Goal: Information Seeking & Learning: Learn about a topic

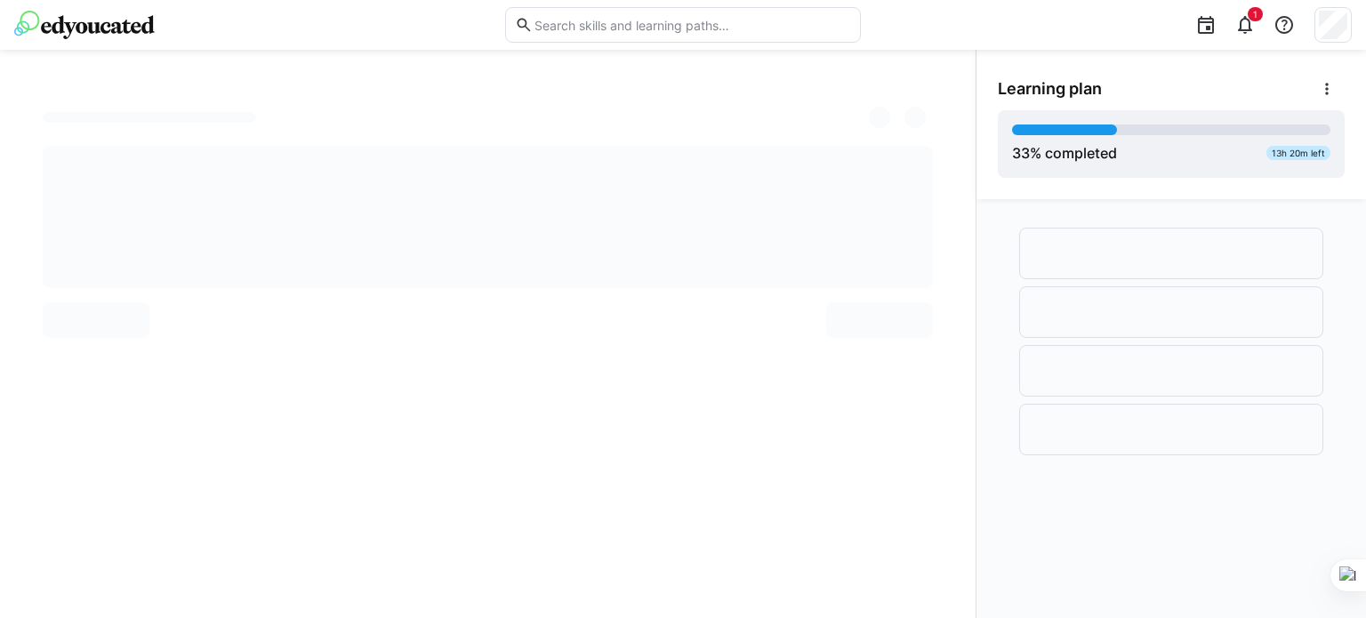
drag, startPoint x: 0, startPoint y: 0, endPoint x: 491, endPoint y: 89, distance: 498.9
click at [491, 89] on div at bounding box center [488, 334] width 976 height 568
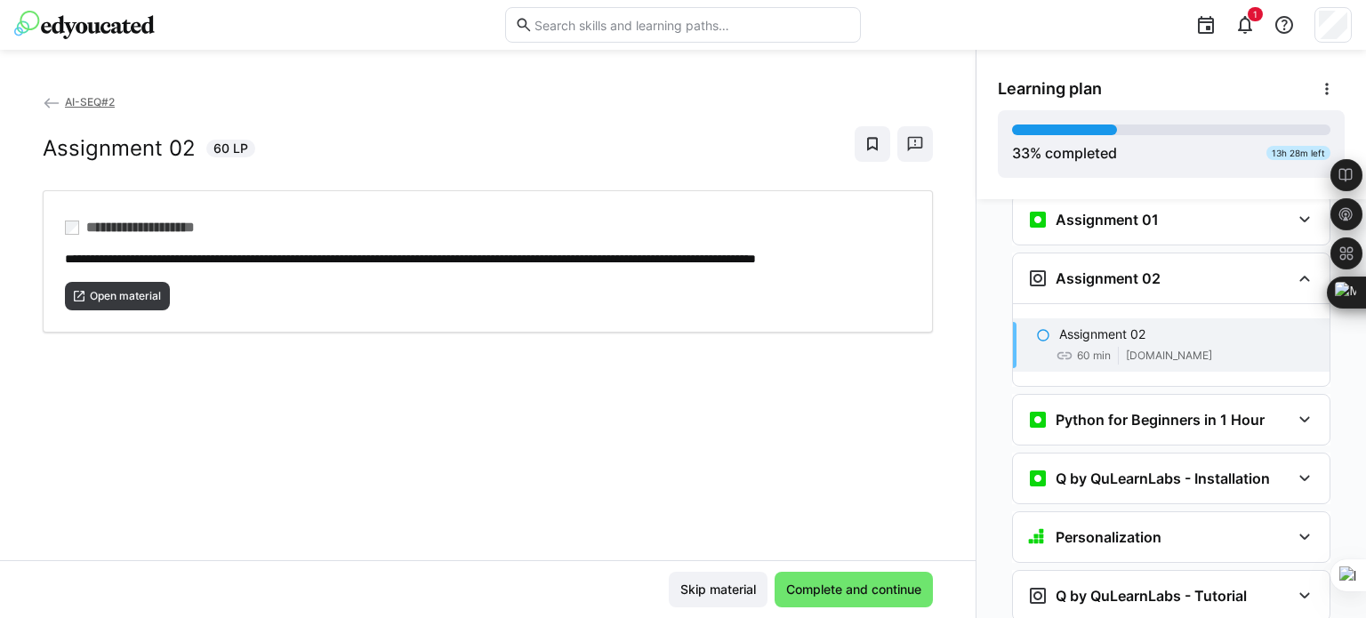
scroll to position [1471, 0]
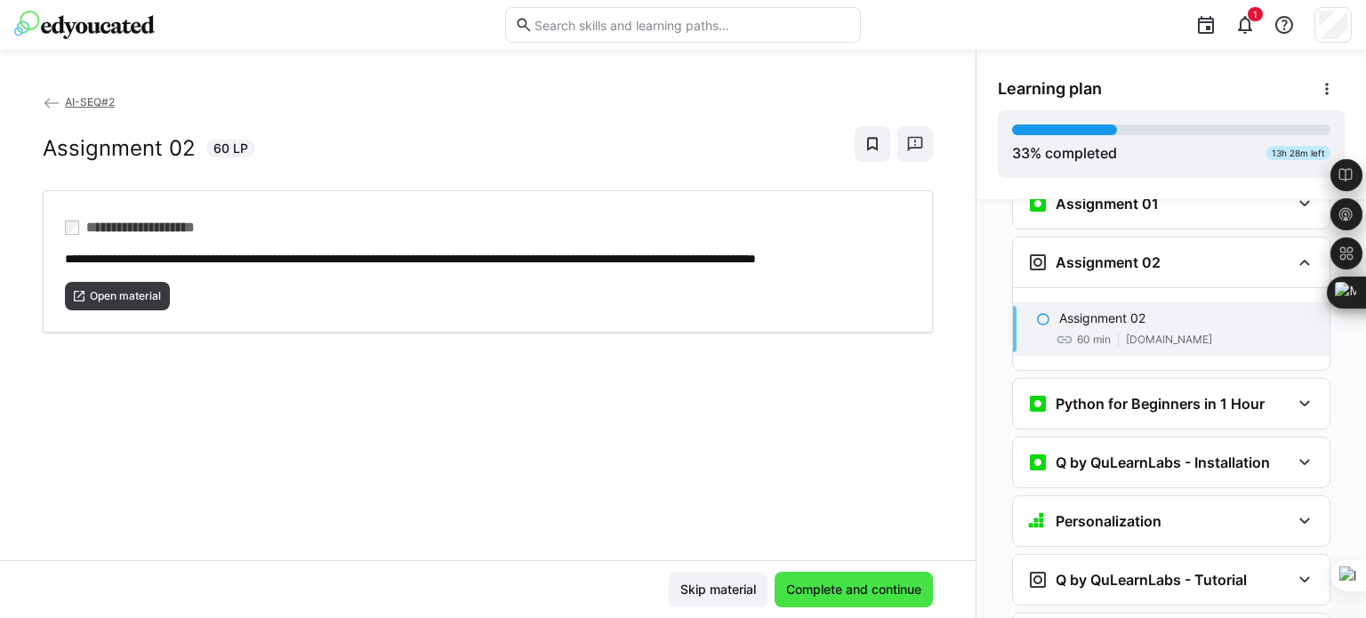
click at [845, 592] on span "Complete and continue" at bounding box center [853, 590] width 141 height 18
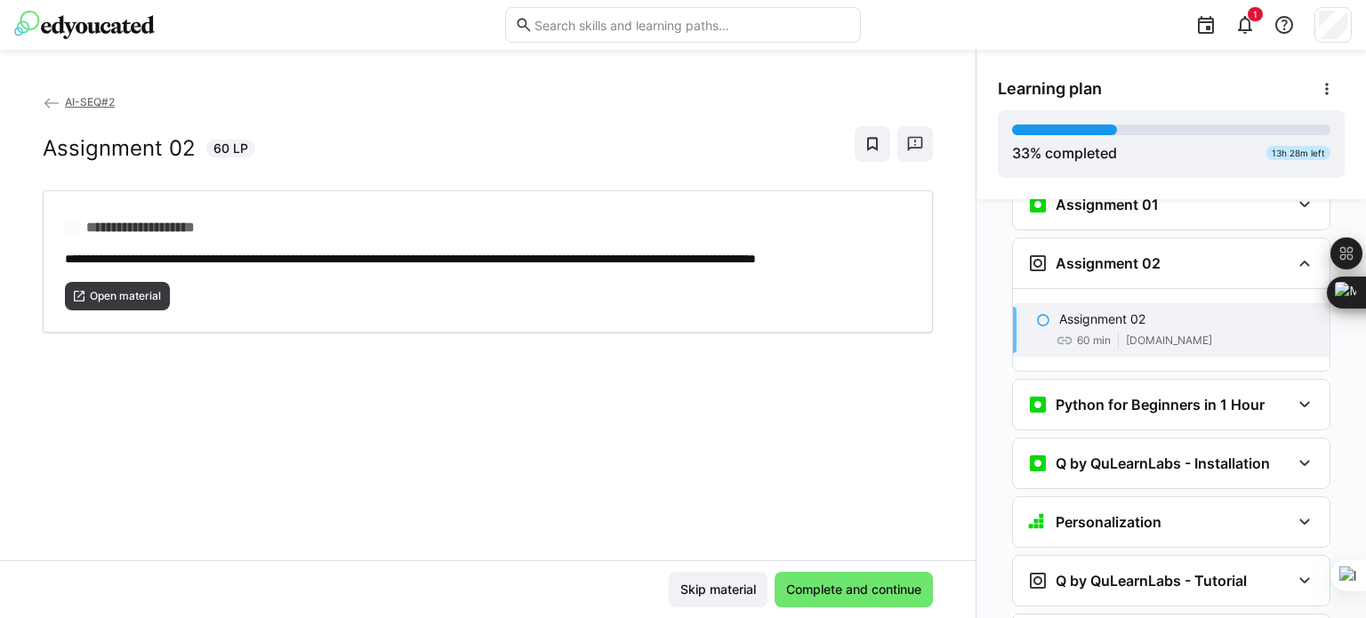
scroll to position [1471, 0]
click at [848, 591] on span "Complete and continue" at bounding box center [853, 590] width 141 height 18
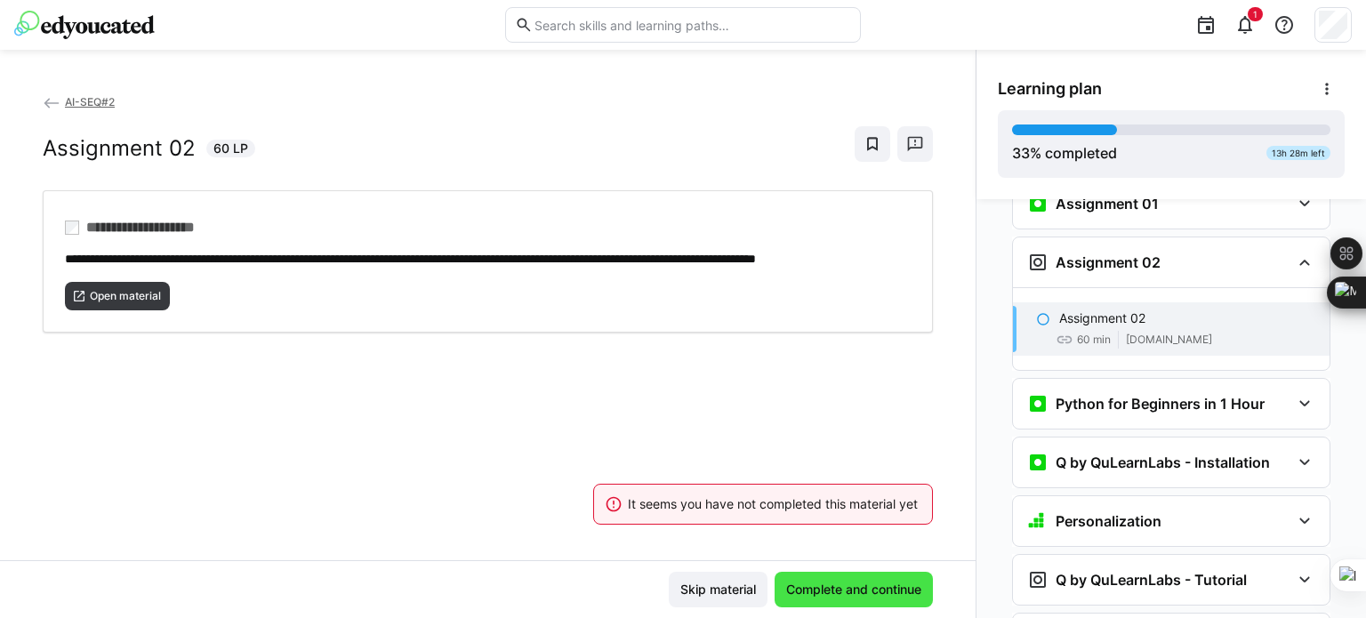
click at [848, 591] on span "Complete and continue" at bounding box center [853, 590] width 141 height 18
click at [735, 590] on span "Skip material" at bounding box center [718, 590] width 81 height 18
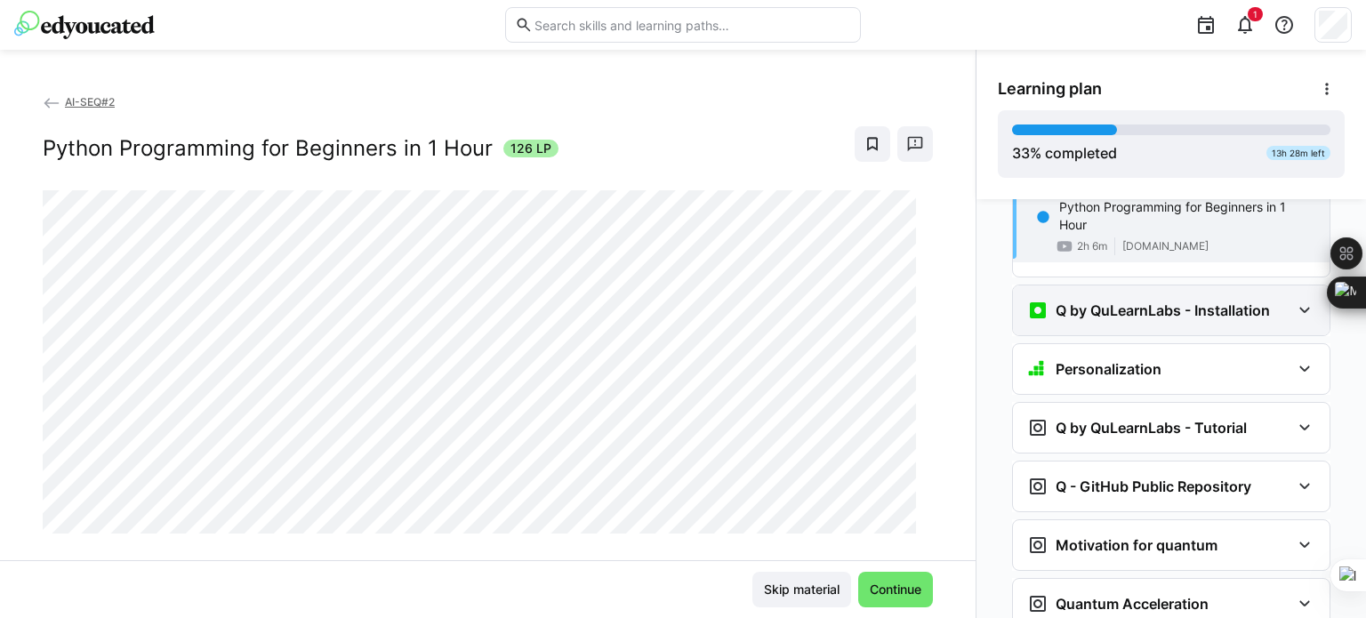
scroll to position [1718, 0]
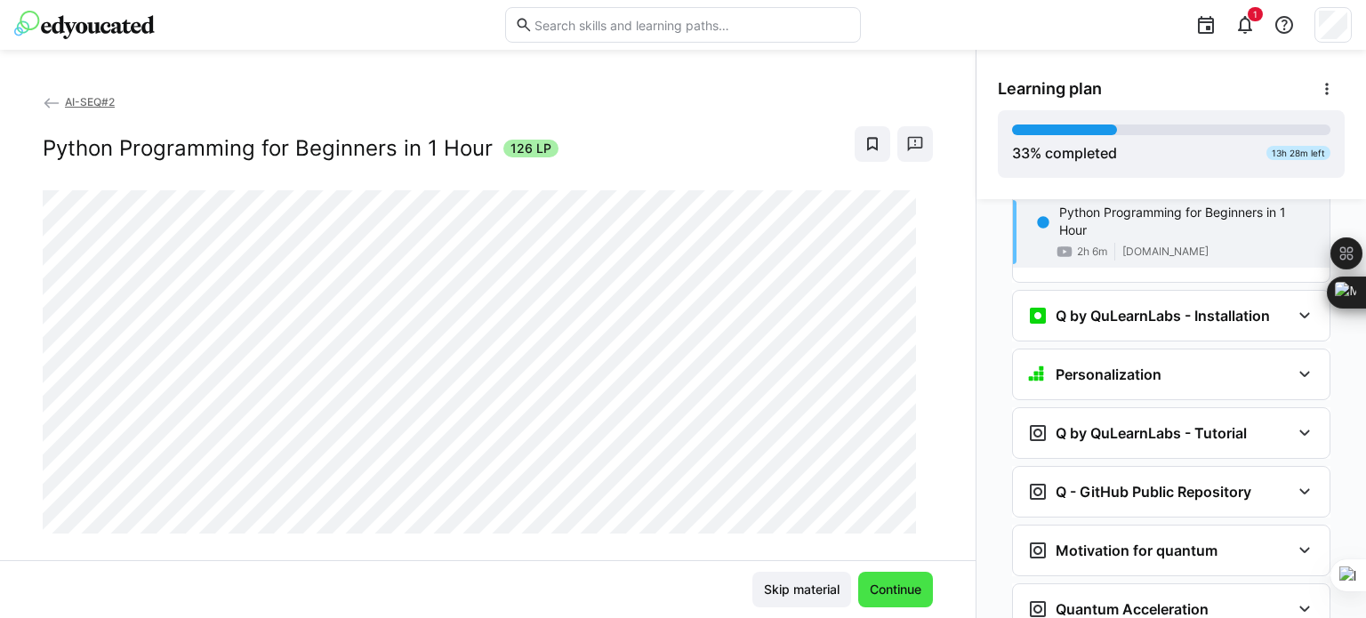
click at [887, 581] on span "Continue" at bounding box center [895, 590] width 57 height 18
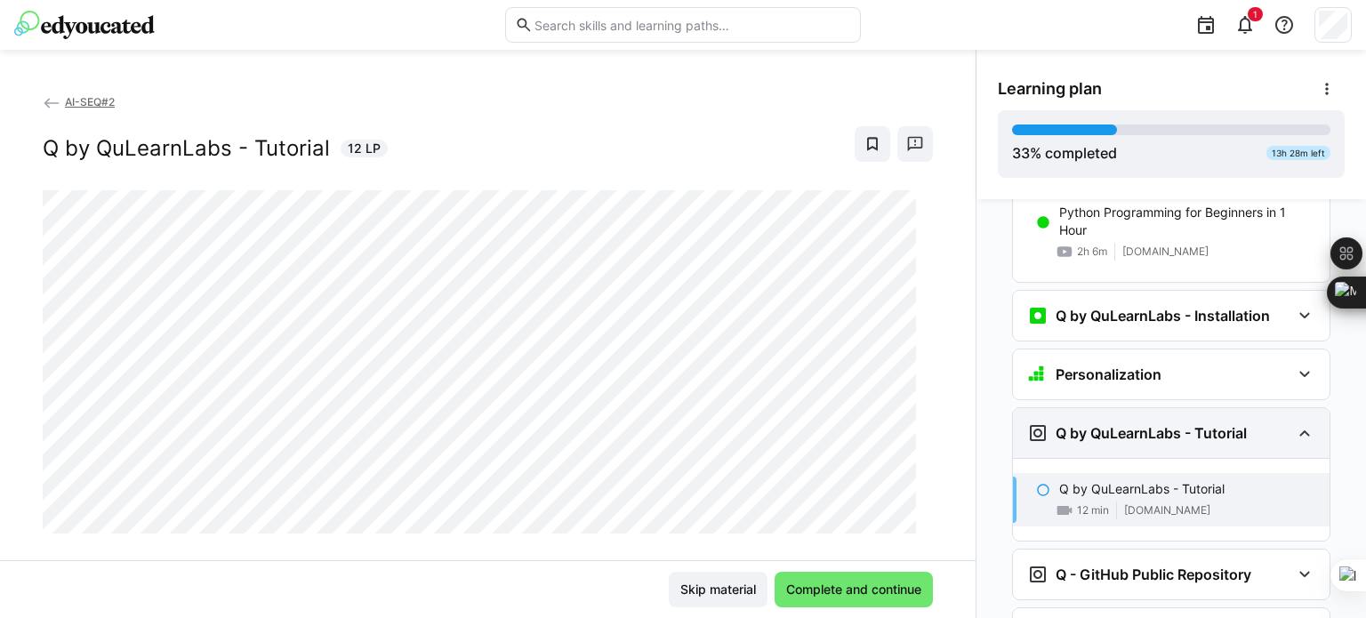
click at [1294, 422] on eds-icon at bounding box center [1304, 432] width 21 height 21
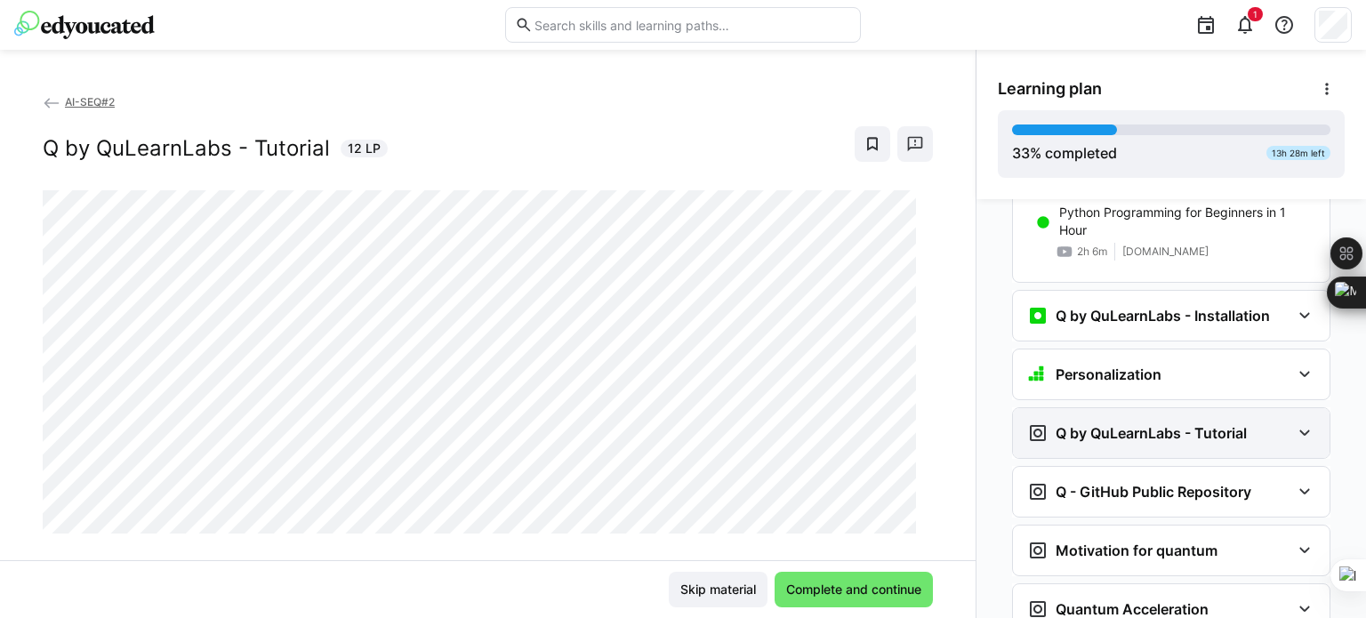
click at [1294, 422] on eds-icon at bounding box center [1304, 432] width 21 height 21
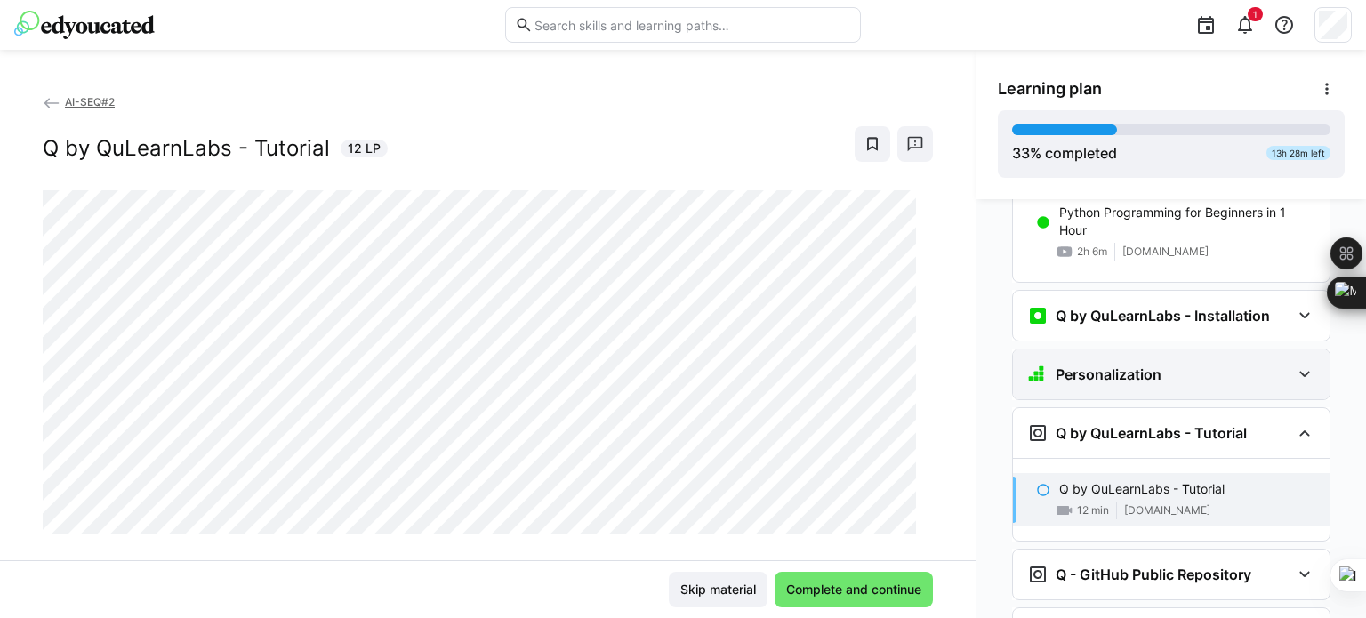
click at [1299, 364] on eds-icon at bounding box center [1304, 374] width 21 height 21
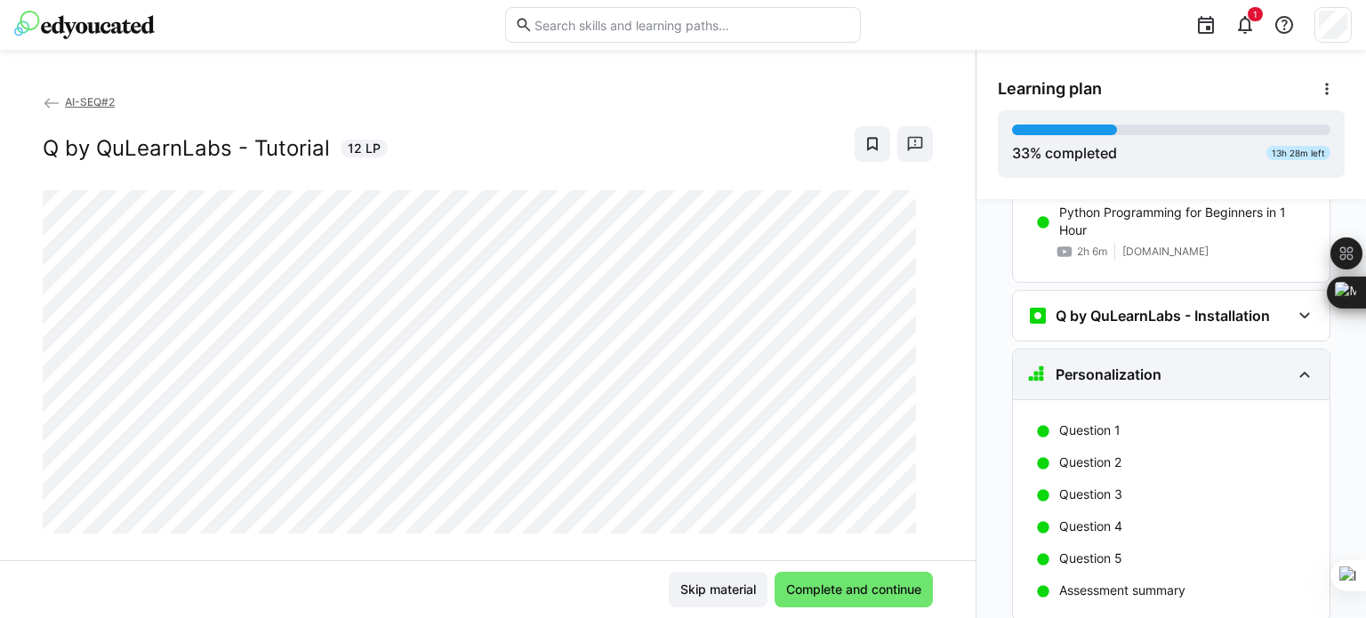
click at [1299, 364] on eds-icon at bounding box center [1304, 374] width 21 height 21
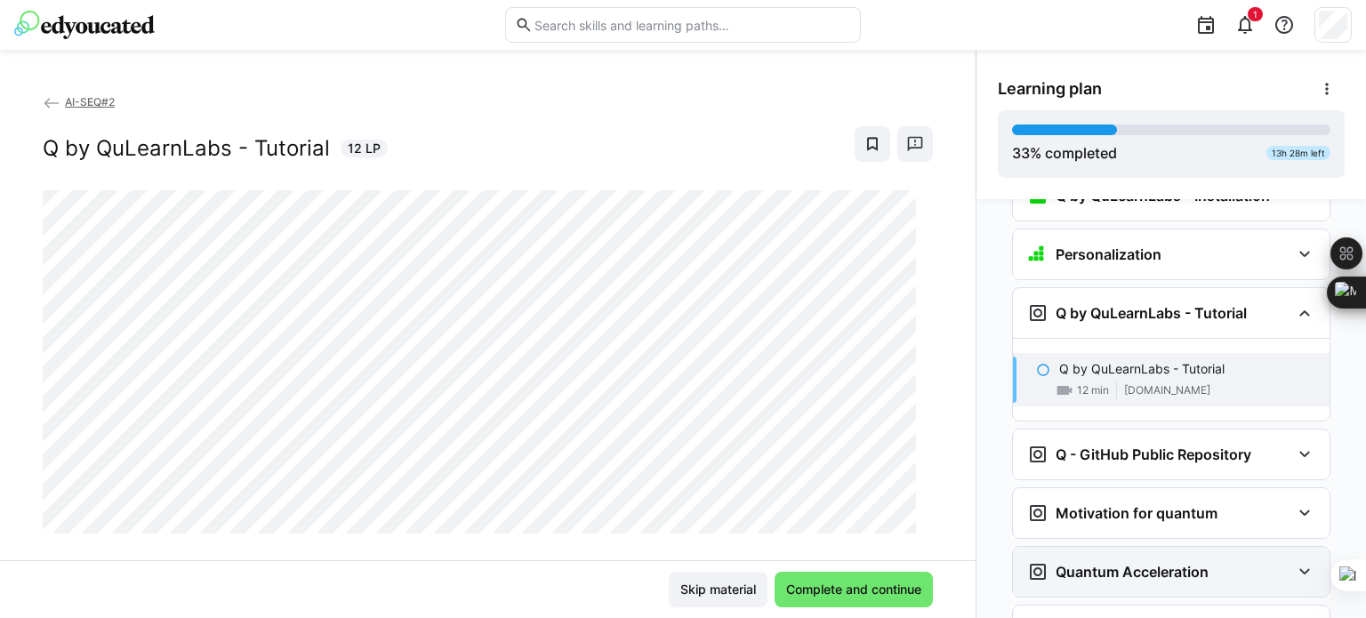
scroll to position [1890, 0]
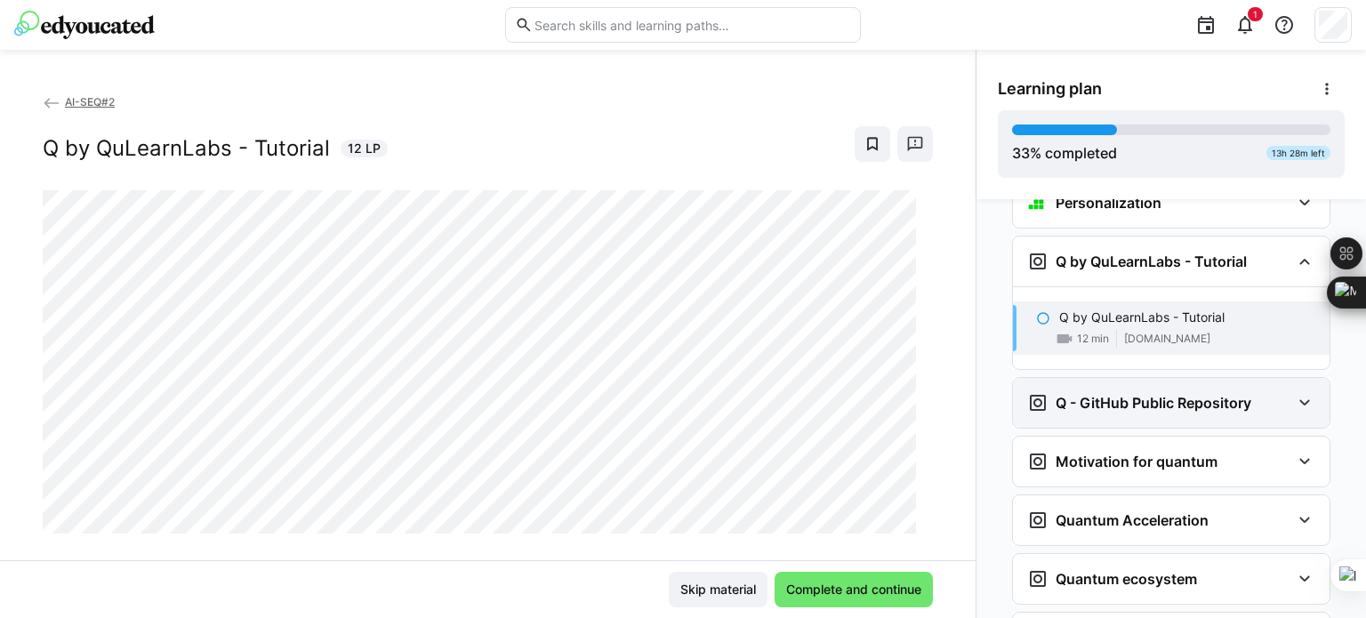
click at [1294, 392] on eds-icon at bounding box center [1304, 402] width 21 height 21
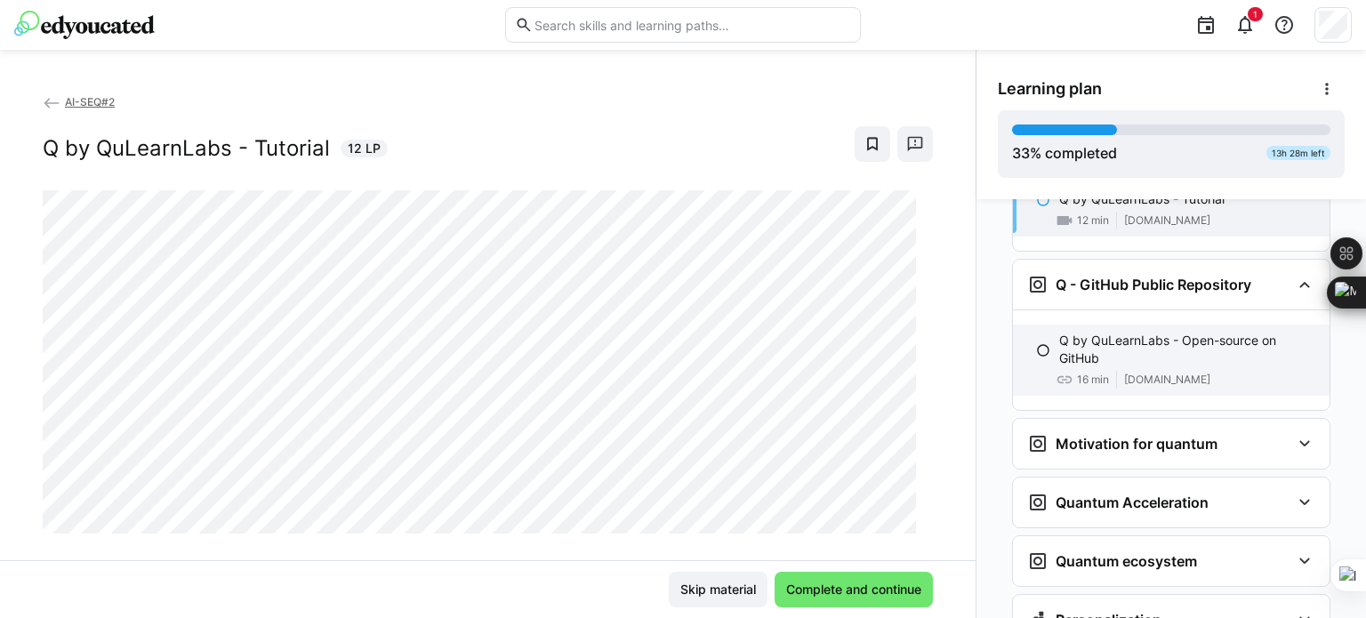
scroll to position [2050, 0]
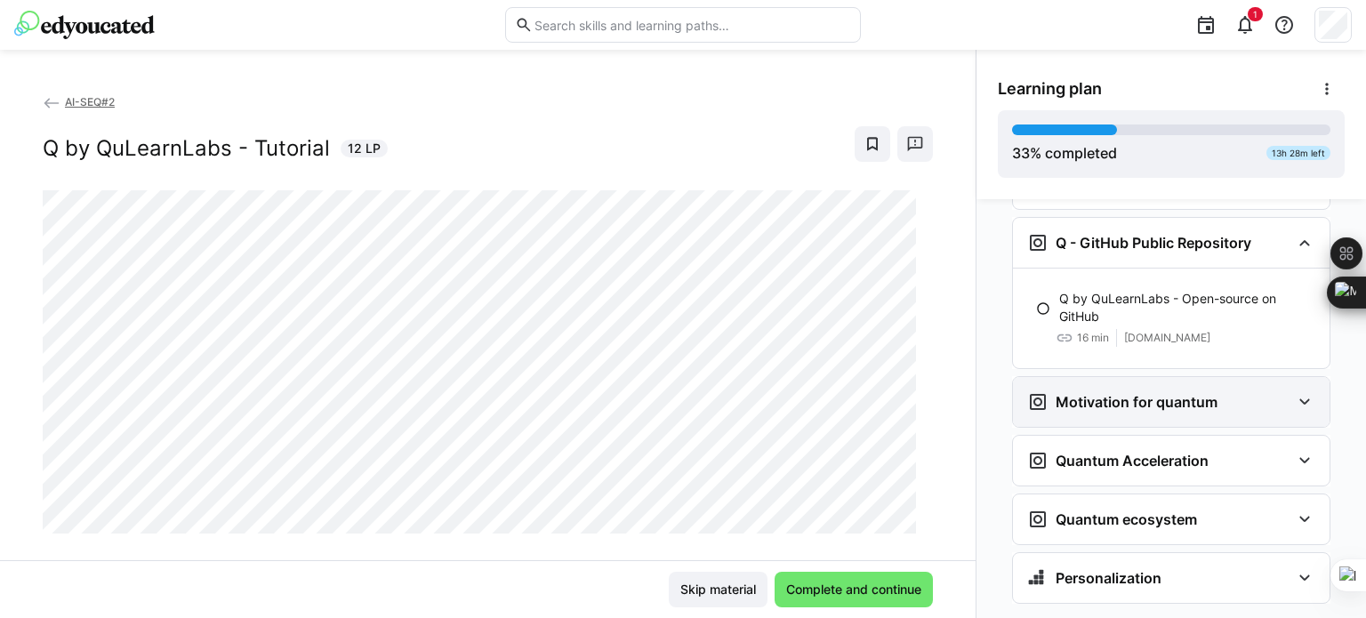
click at [1298, 391] on eds-icon at bounding box center [1304, 401] width 21 height 21
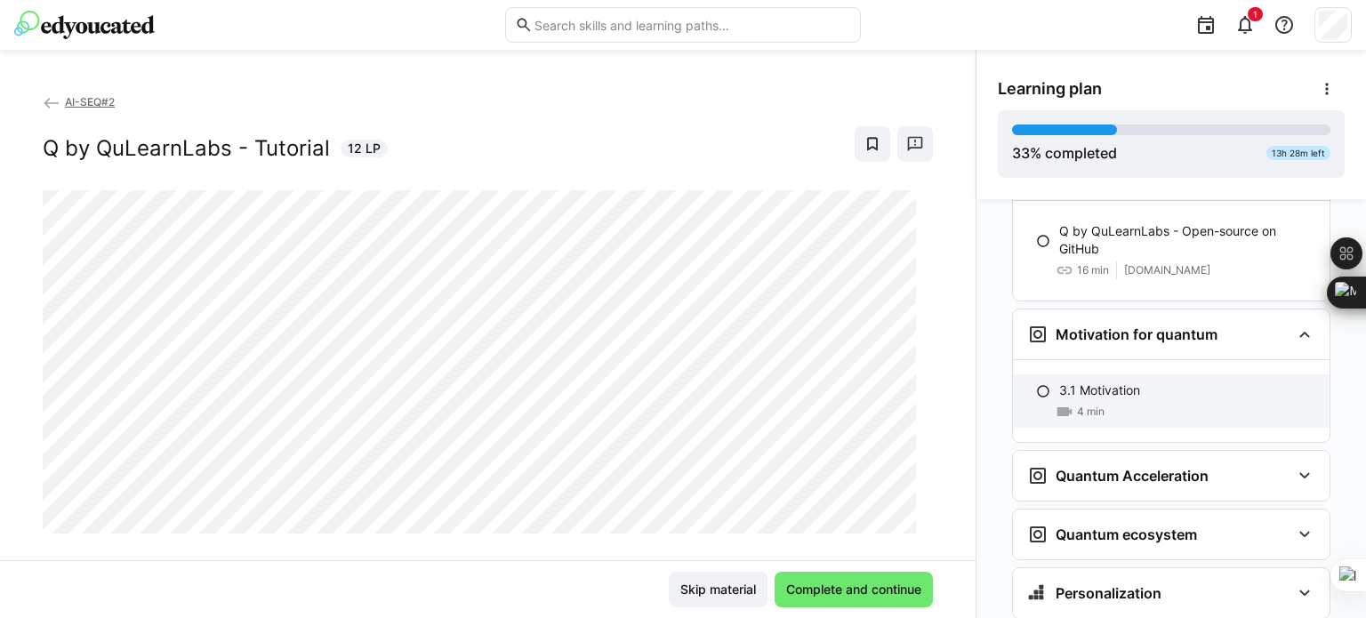
scroll to position [2132, 0]
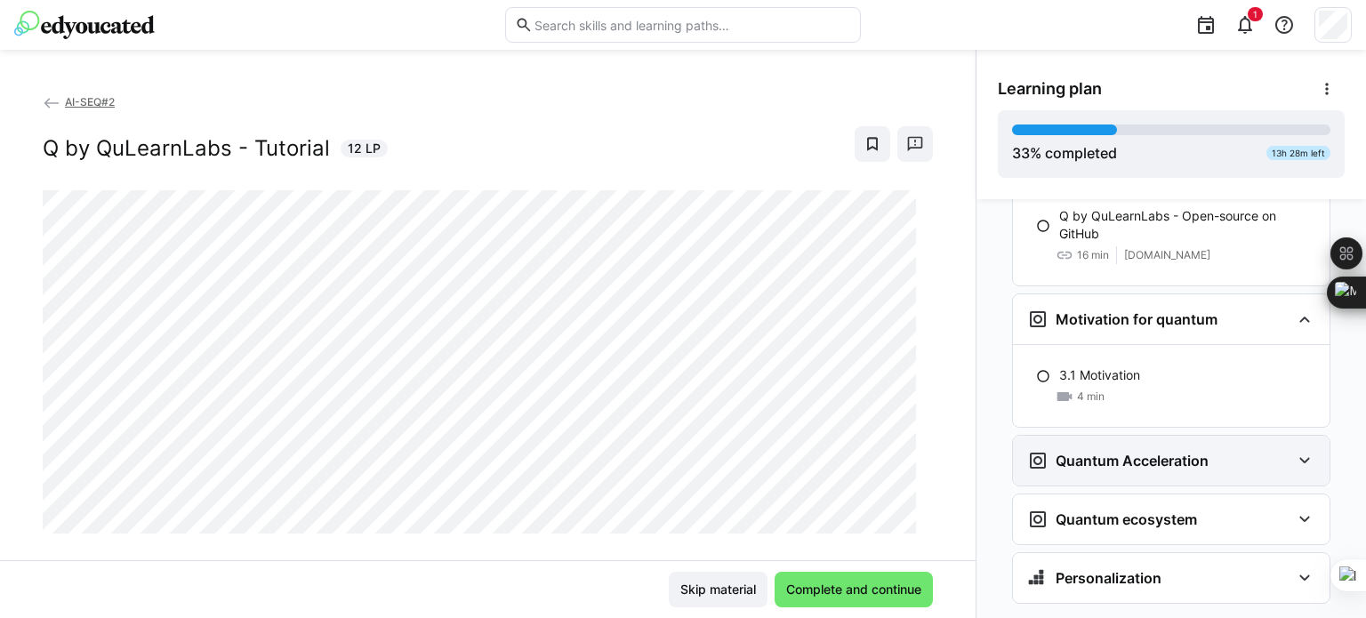
click at [1294, 450] on eds-icon at bounding box center [1304, 460] width 21 height 21
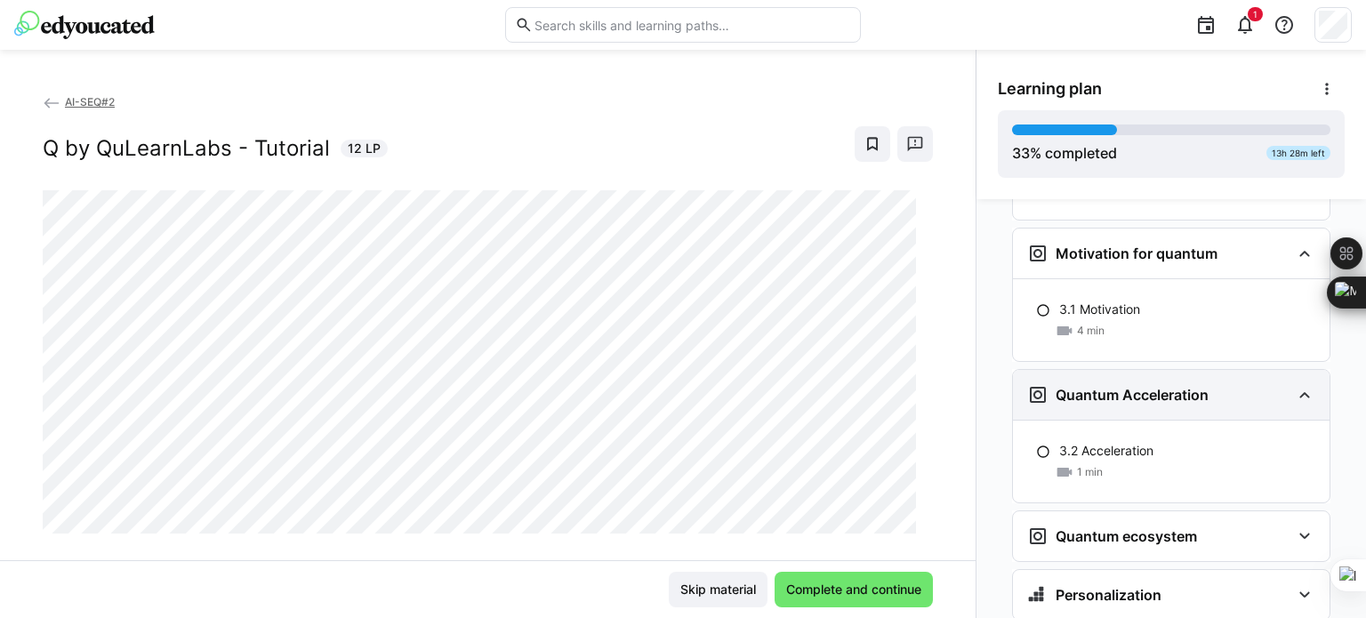
scroll to position [2215, 0]
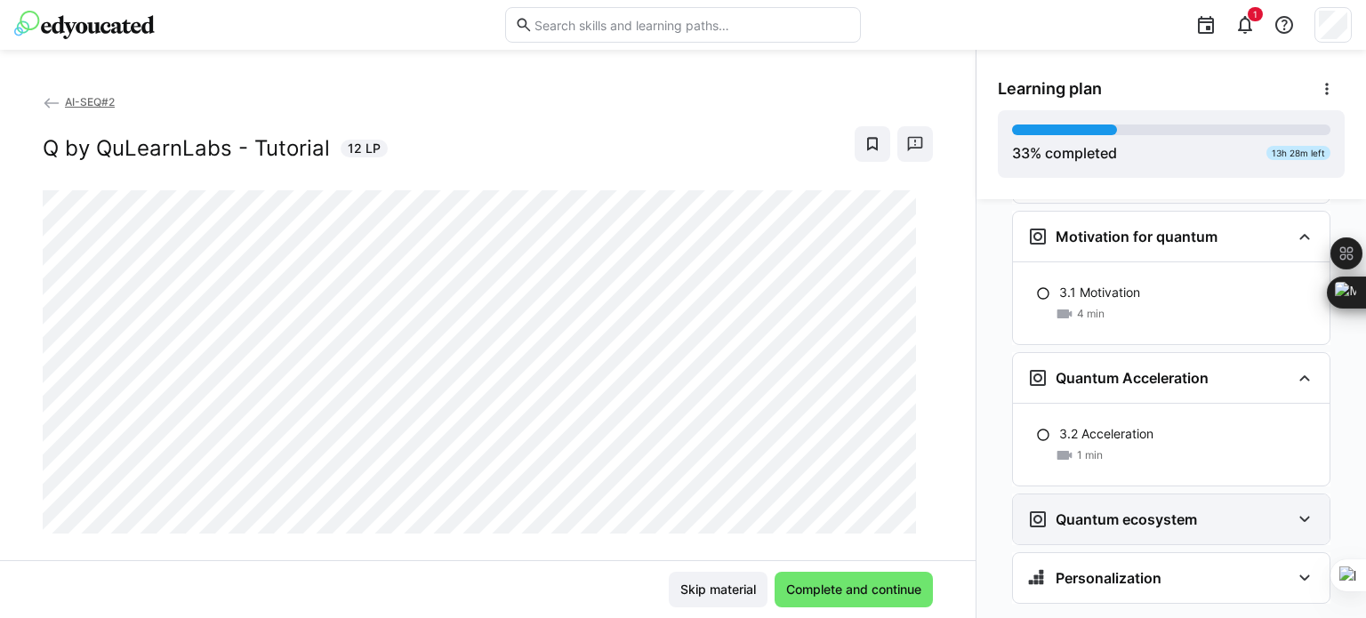
click at [1297, 509] on eds-icon at bounding box center [1304, 519] width 21 height 21
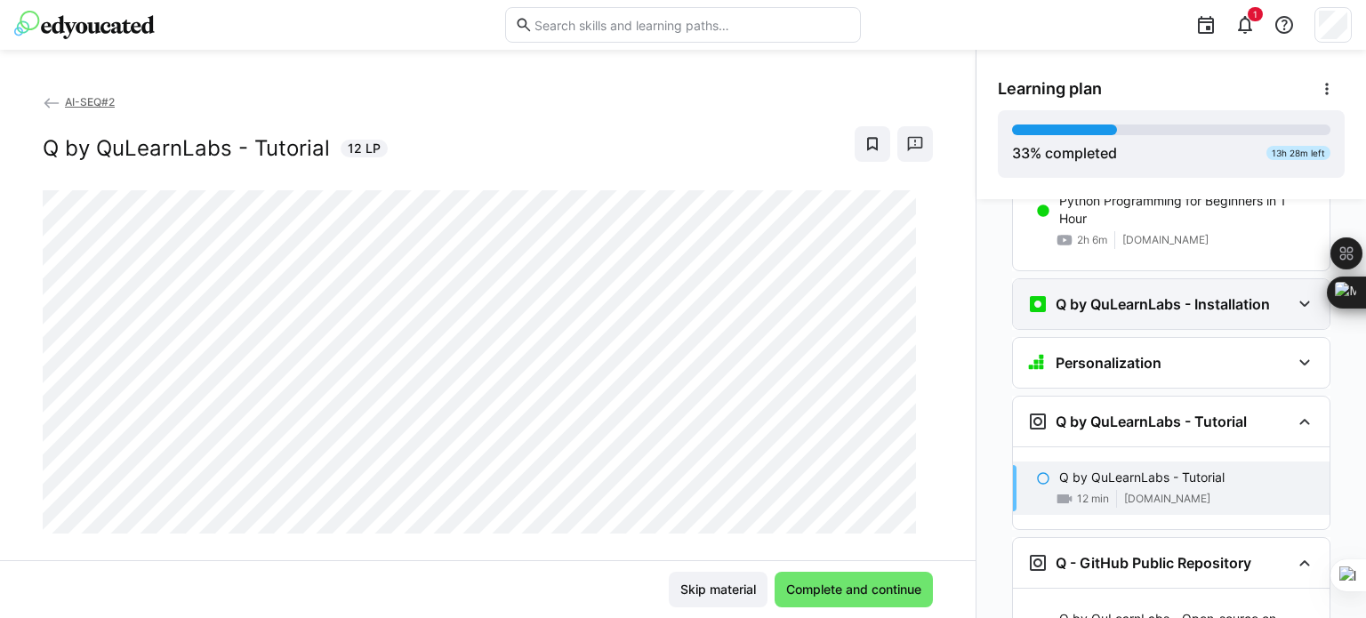
scroll to position [1734, 0]
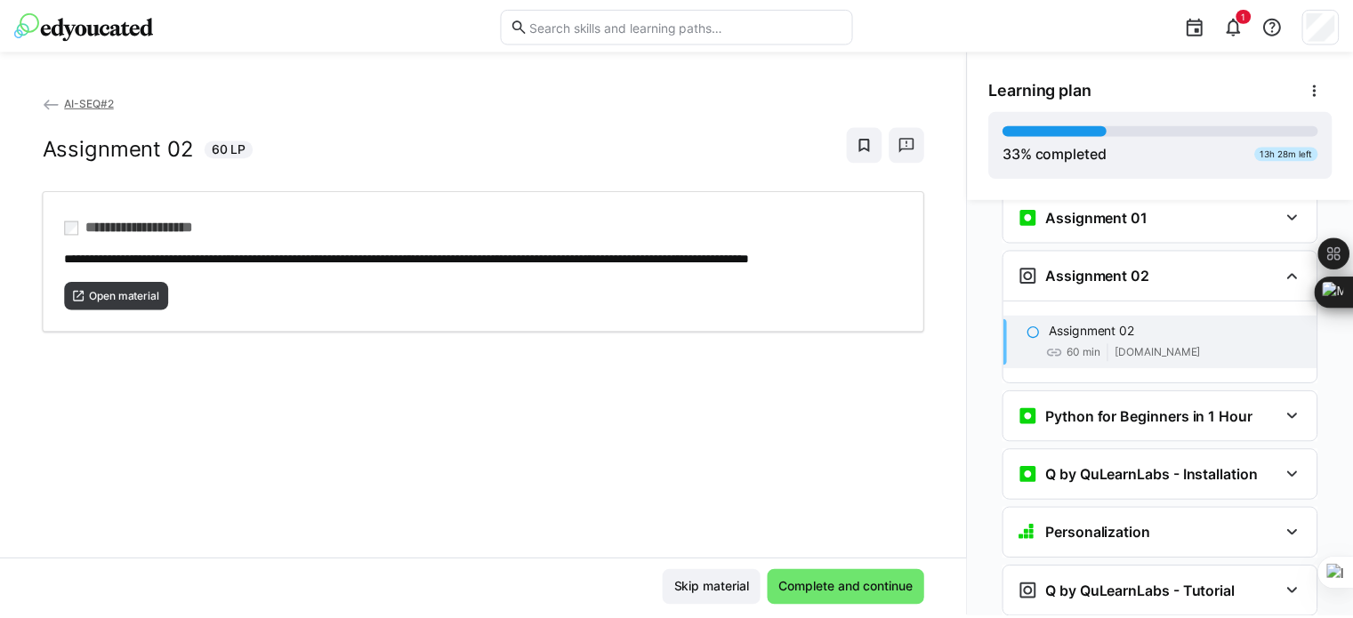
scroll to position [1471, 0]
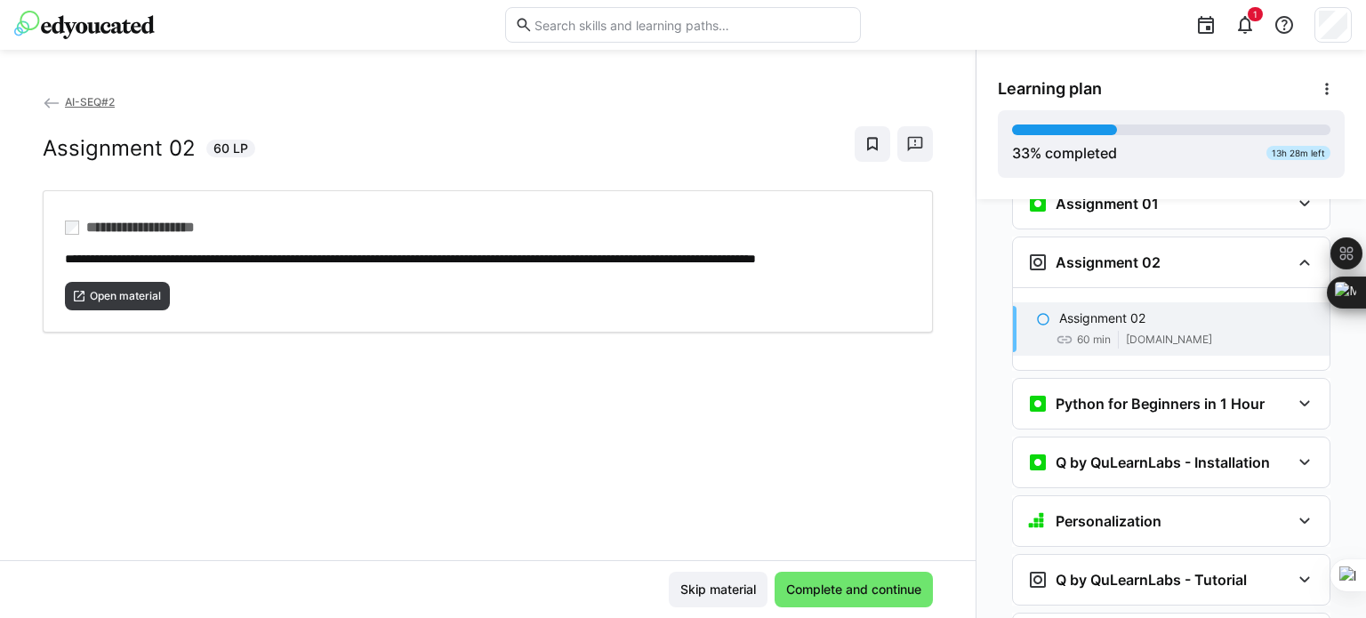
click at [99, 105] on span "AI-SEQ#2" at bounding box center [90, 101] width 50 height 13
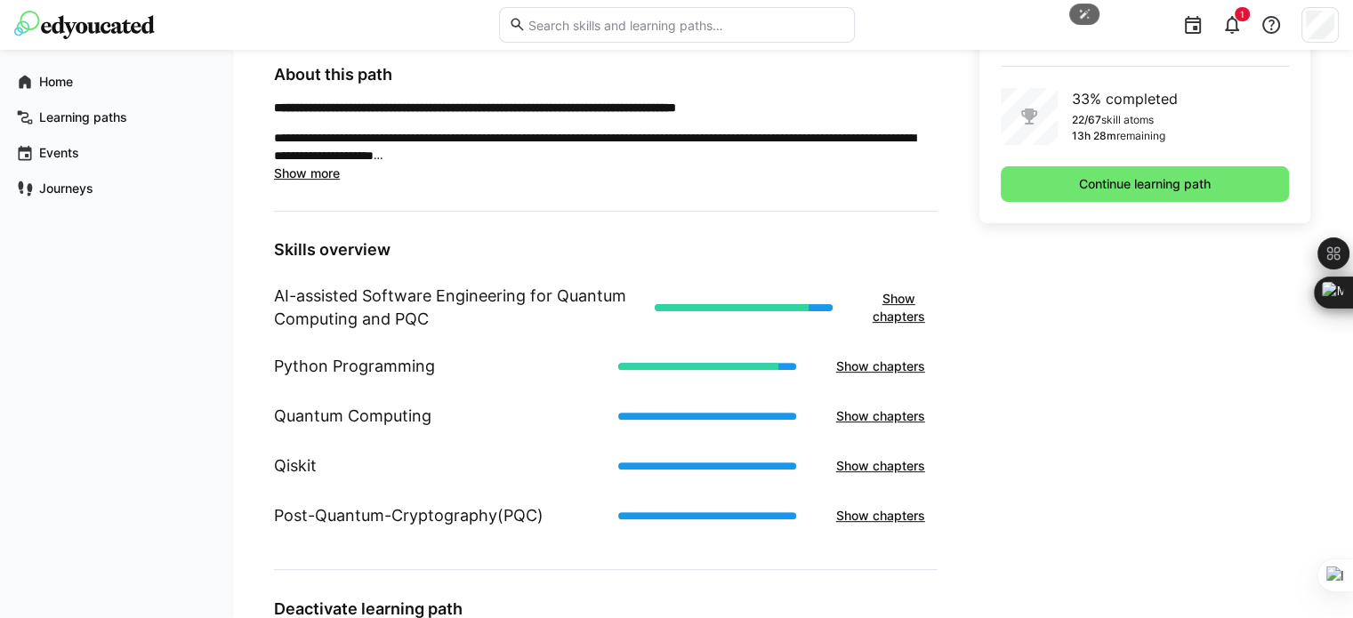
scroll to position [563, 0]
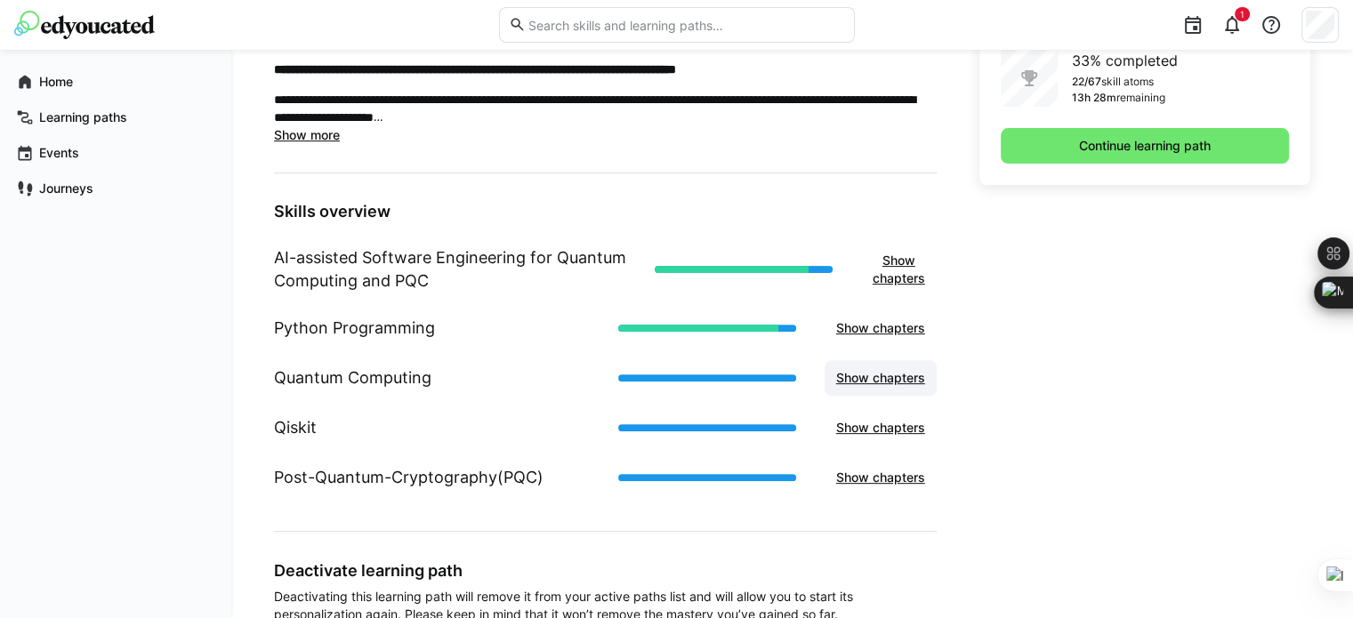
click at [898, 380] on span "Show chapters" at bounding box center [880, 378] width 94 height 18
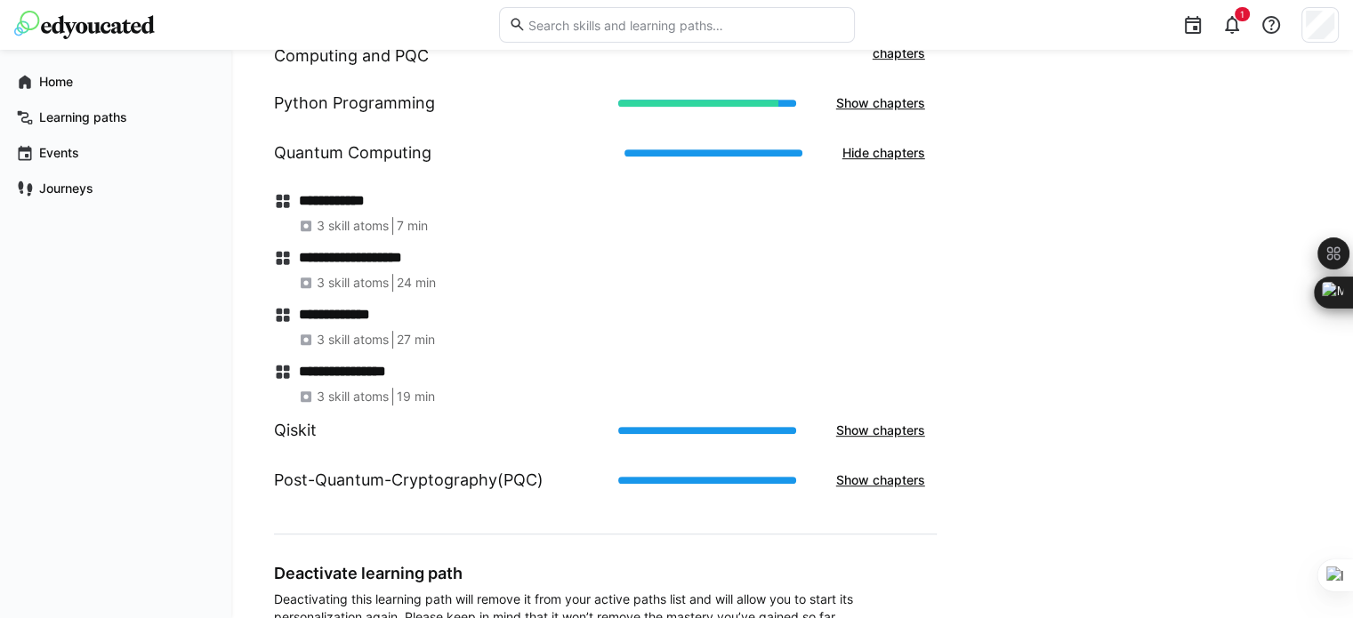
scroll to position [859, 0]
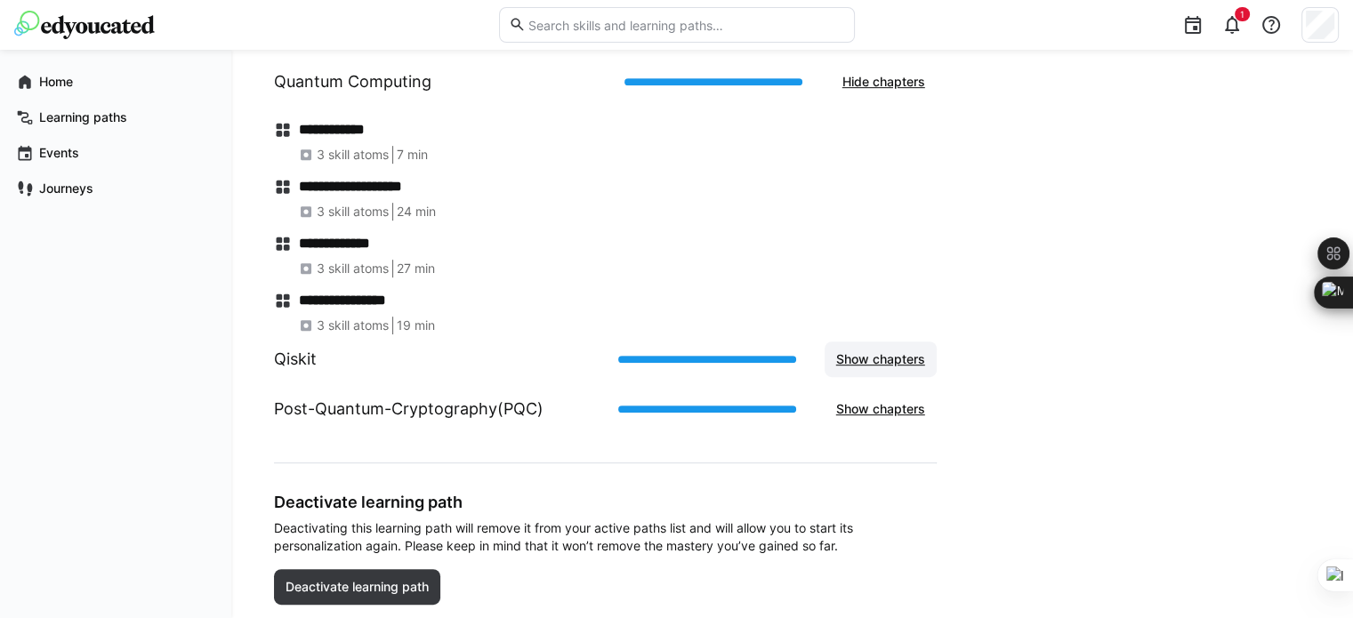
click at [903, 357] on span "Show chapters" at bounding box center [880, 359] width 94 height 18
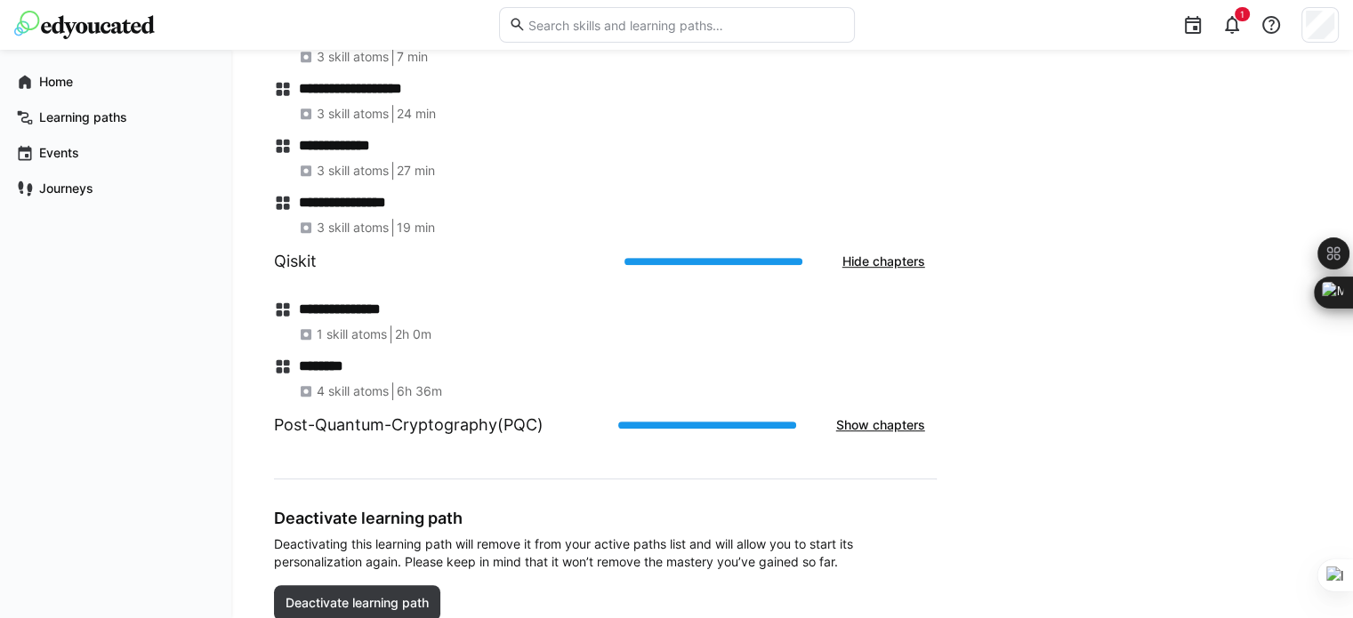
scroll to position [1021, 0]
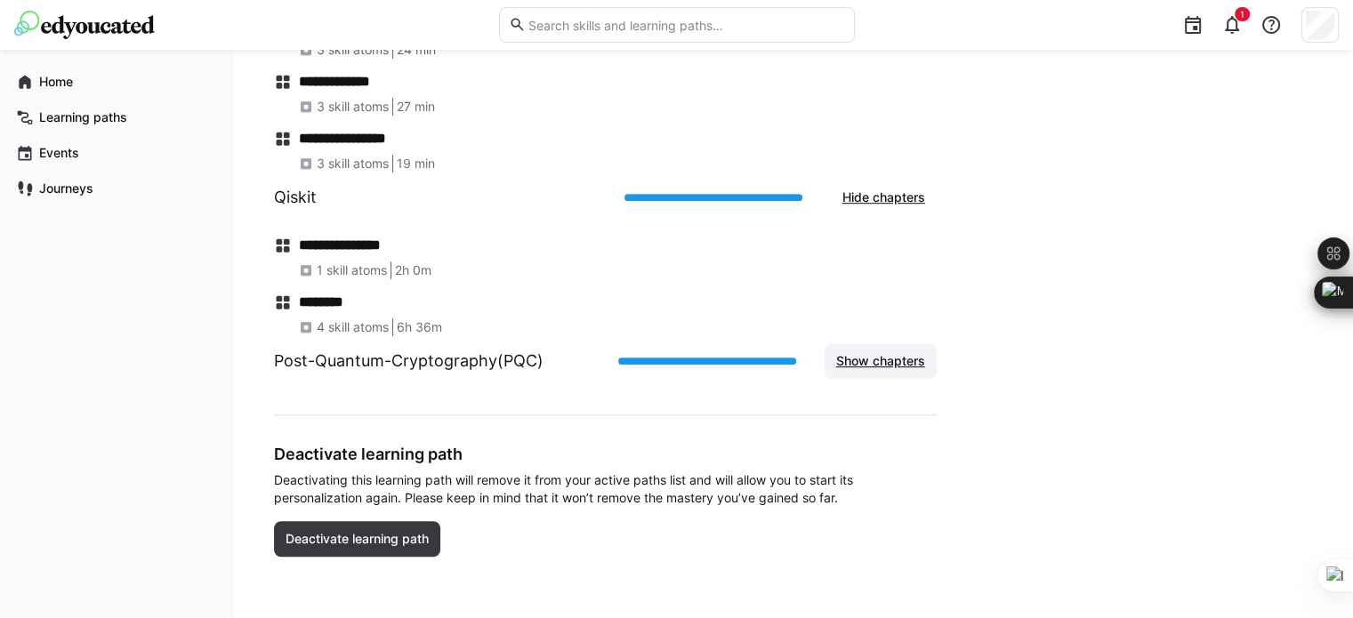
click at [886, 358] on span "Show chapters" at bounding box center [880, 361] width 94 height 18
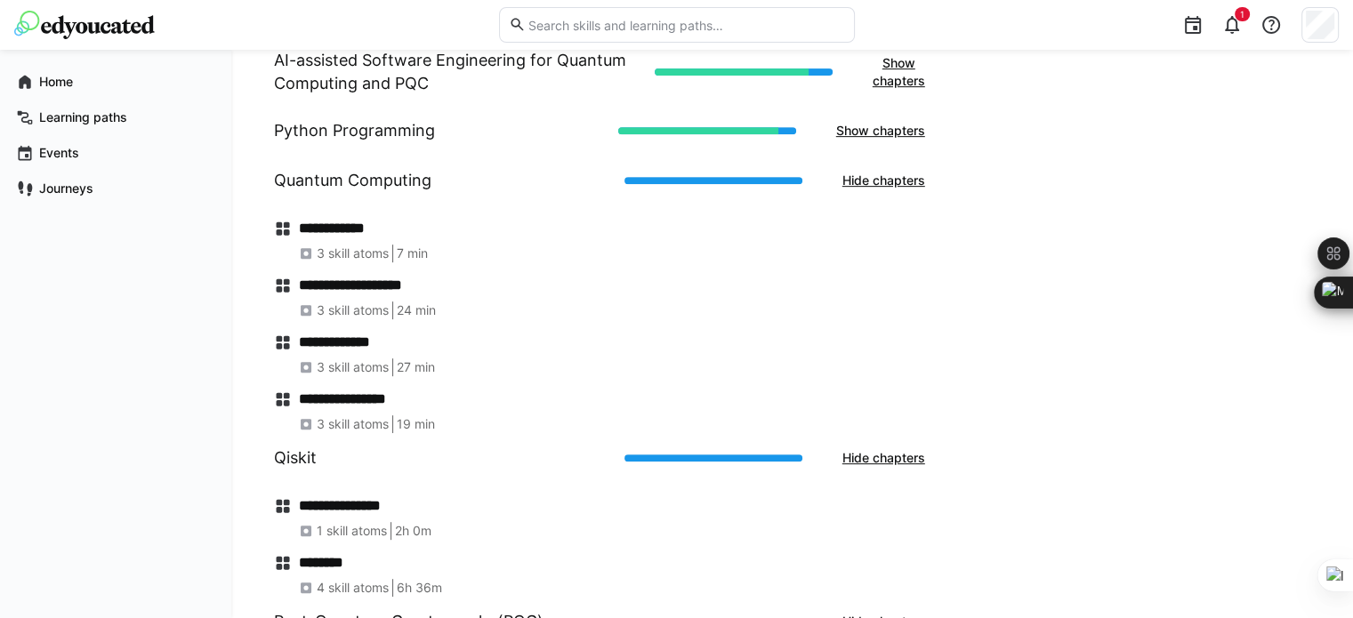
scroll to position [724, 0]
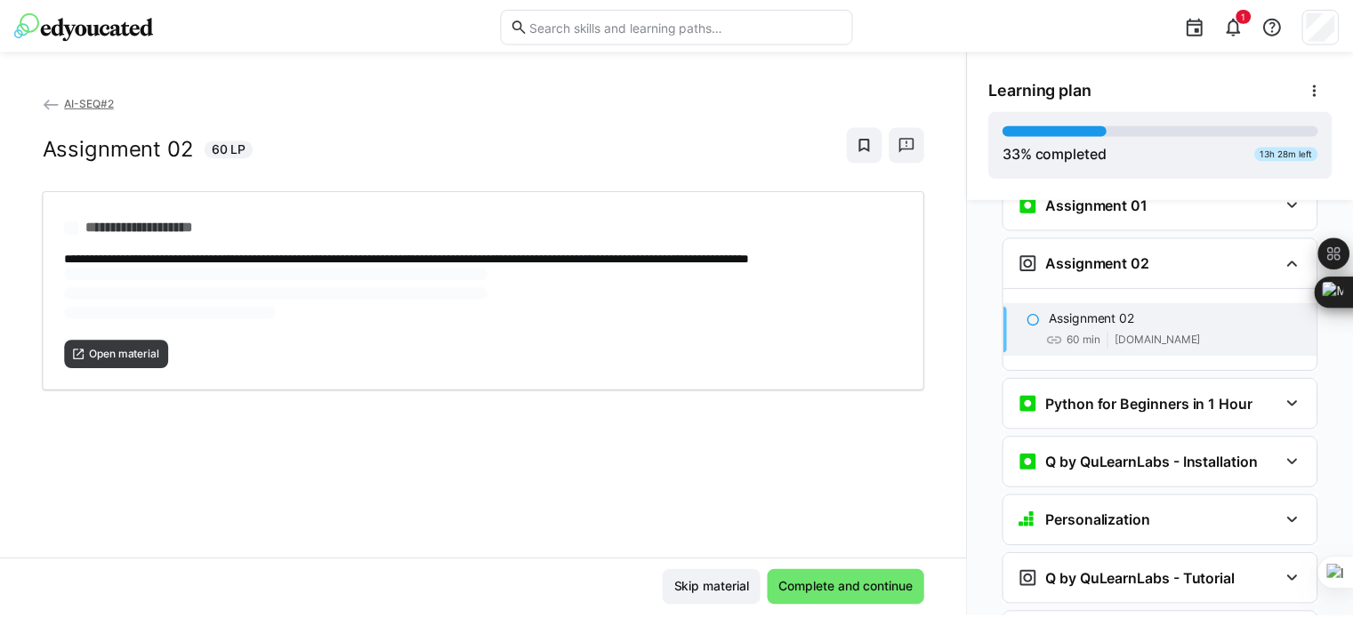
scroll to position [1471, 0]
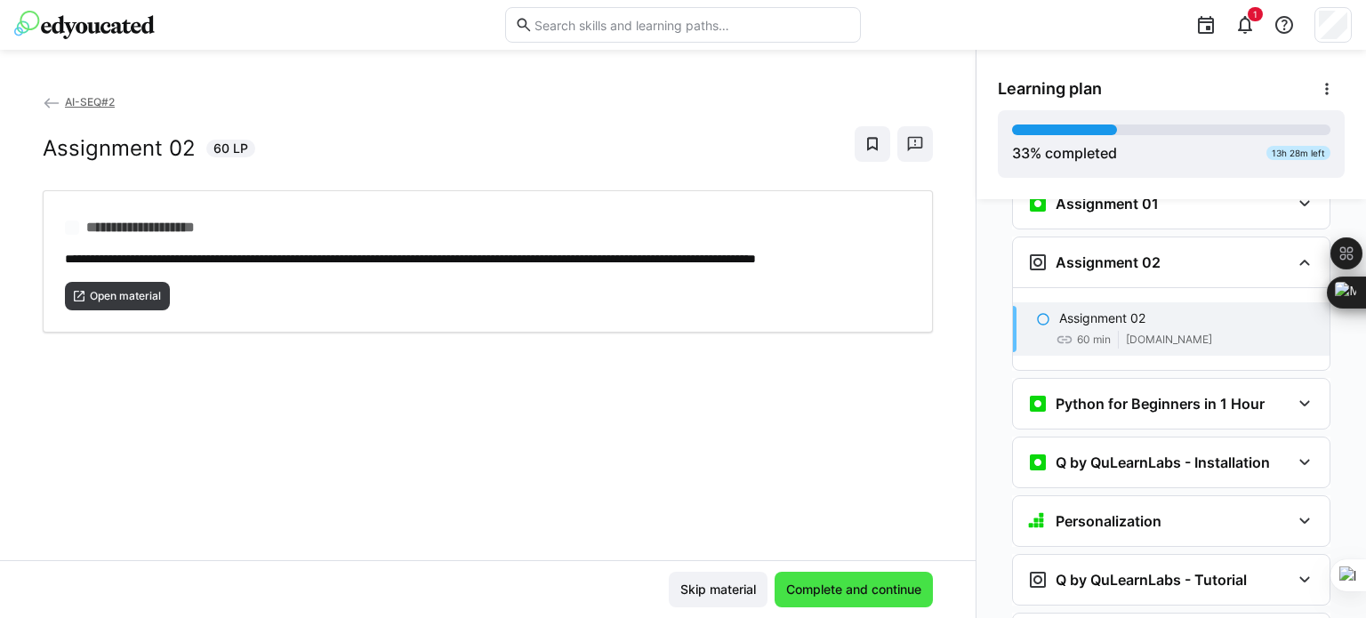
click at [825, 583] on span "Complete and continue" at bounding box center [853, 590] width 141 height 18
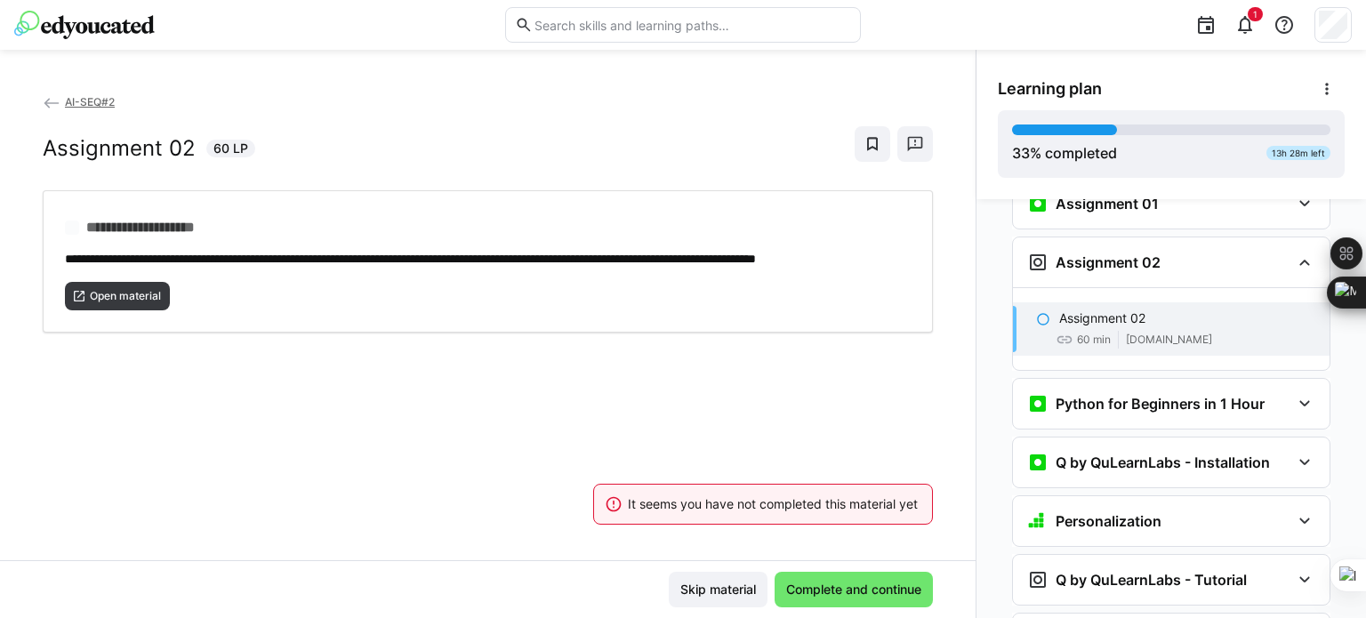
click at [81, 103] on span "AI-SEQ#2" at bounding box center [90, 101] width 50 height 13
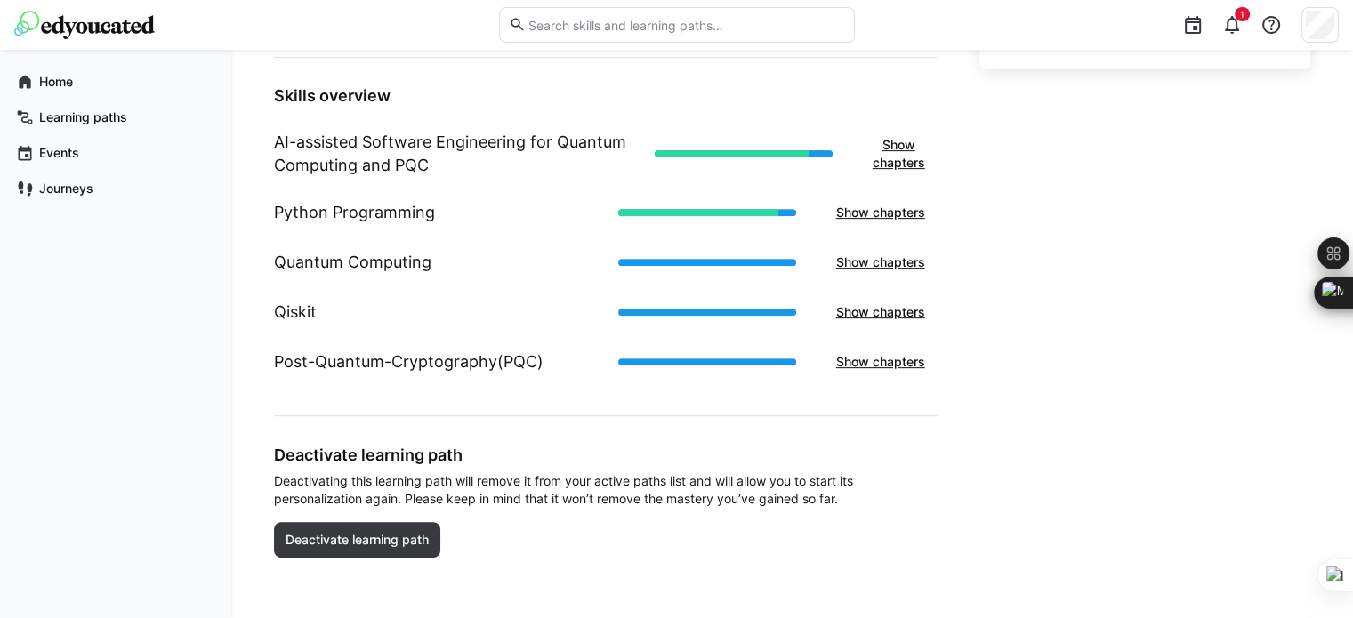
scroll to position [679, 0]
click at [887, 216] on span "Show chapters" at bounding box center [880, 212] width 94 height 18
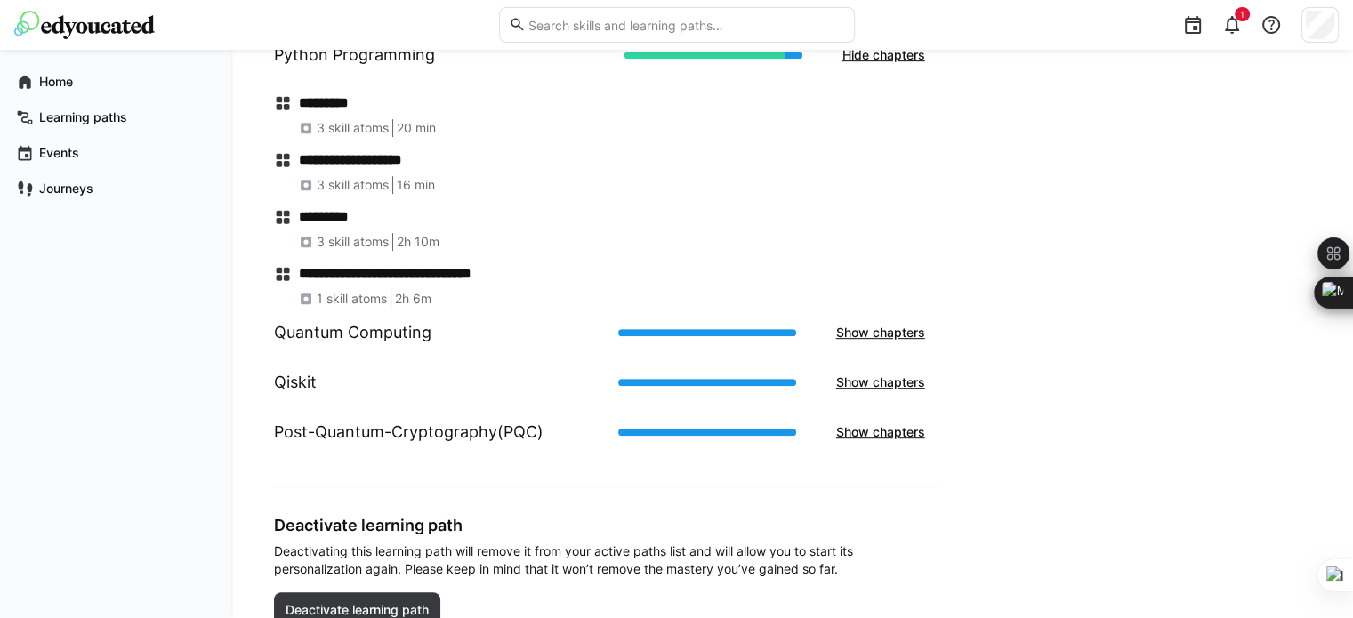
scroll to position [857, 0]
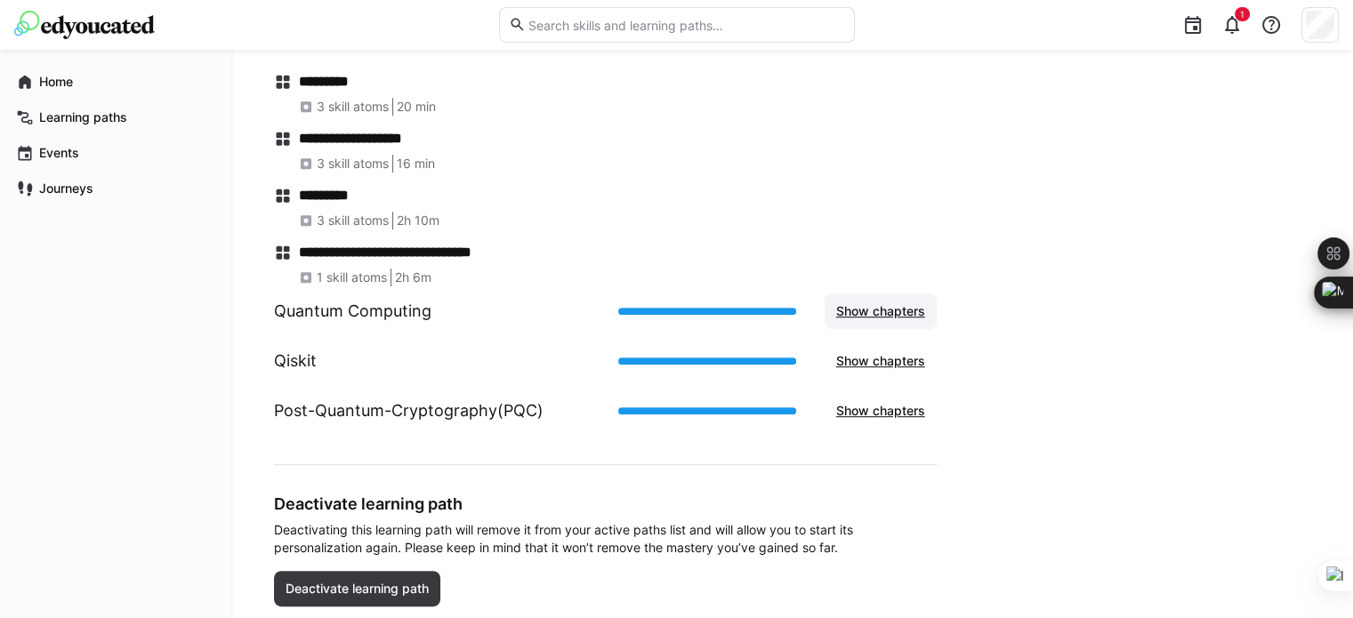
click at [879, 315] on span "Show chapters" at bounding box center [880, 311] width 94 height 18
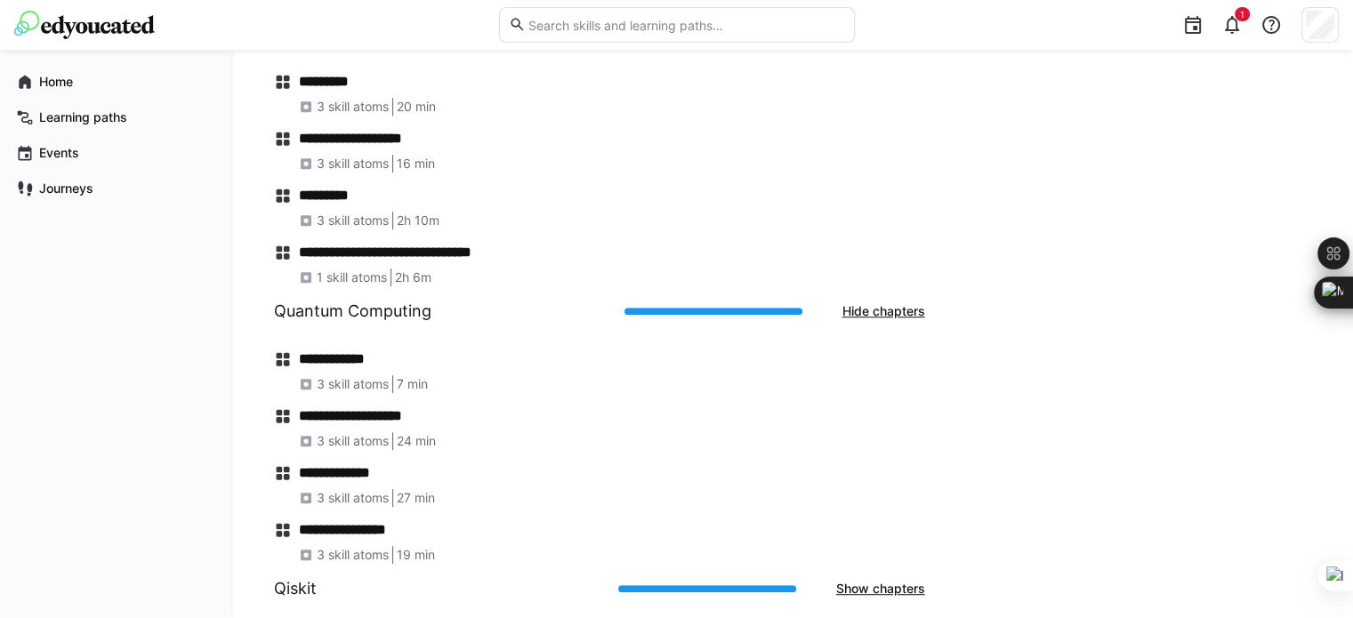
click at [319, 422] on h4 "**********" at bounding box center [618, 416] width 638 height 18
click at [356, 352] on h4 "**********" at bounding box center [618, 359] width 638 height 18
click at [356, 447] on span "3 skill atoms" at bounding box center [353, 441] width 72 height 18
